Goal: Find specific page/section: Find specific page/section

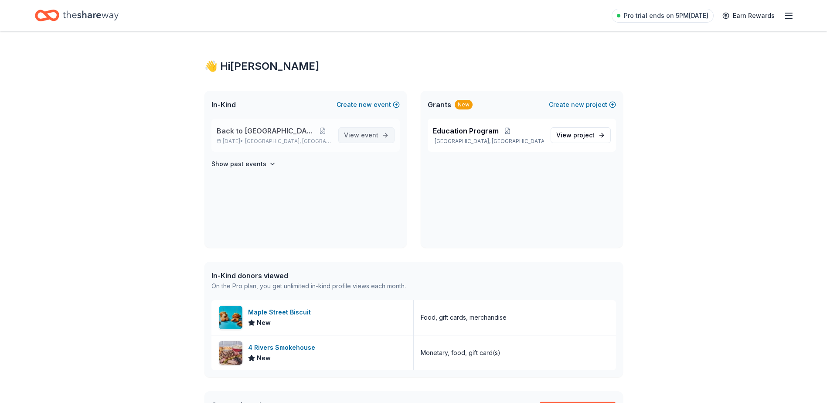
click at [364, 132] on span "event" at bounding box center [369, 134] width 17 height 7
click at [360, 130] on span "View event" at bounding box center [361, 135] width 34 height 10
click at [374, 129] on link "View event" at bounding box center [366, 135] width 56 height 16
click at [361, 124] on div "Back to [GEOGRAPHIC_DATA] [DATE] • [GEOGRAPHIC_DATA], [GEOGRAPHIC_DATA] View ev…" at bounding box center [305, 135] width 188 height 33
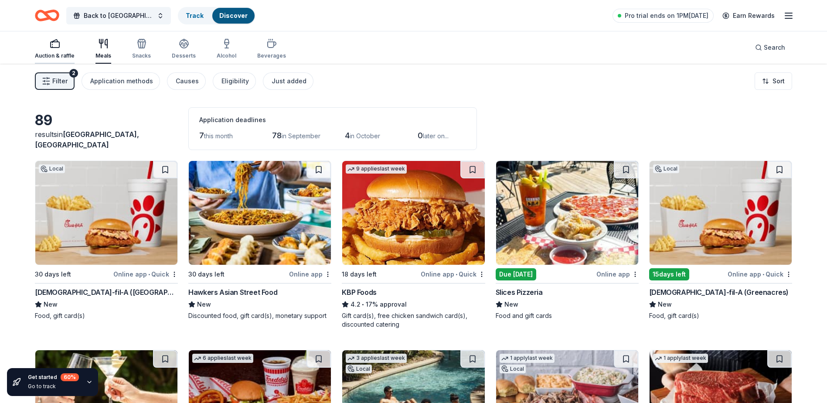
click at [46, 54] on div "Auction & raffle" at bounding box center [55, 55] width 40 height 7
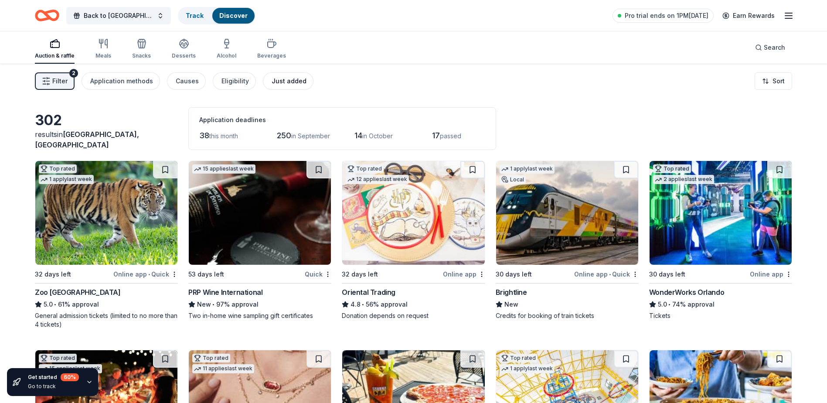
click at [302, 82] on button "Just added" at bounding box center [288, 80] width 51 height 17
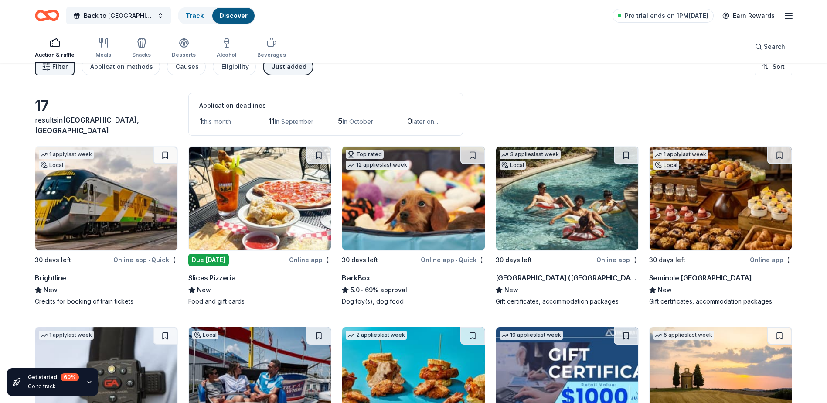
scroll to position [218, 0]
